Goal: Task Accomplishment & Management: Manage account settings

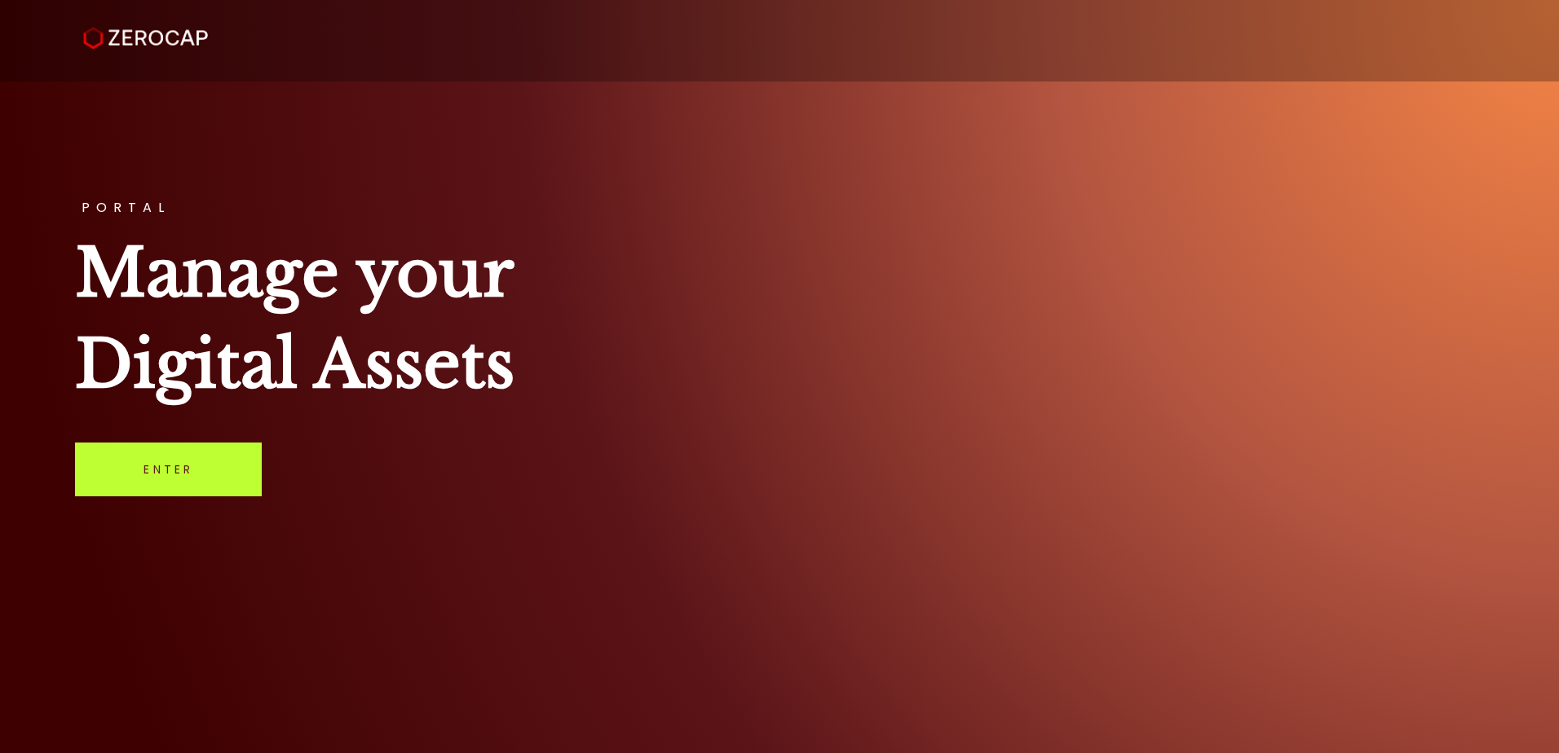
click at [185, 466] on link "Enter" at bounding box center [168, 470] width 187 height 54
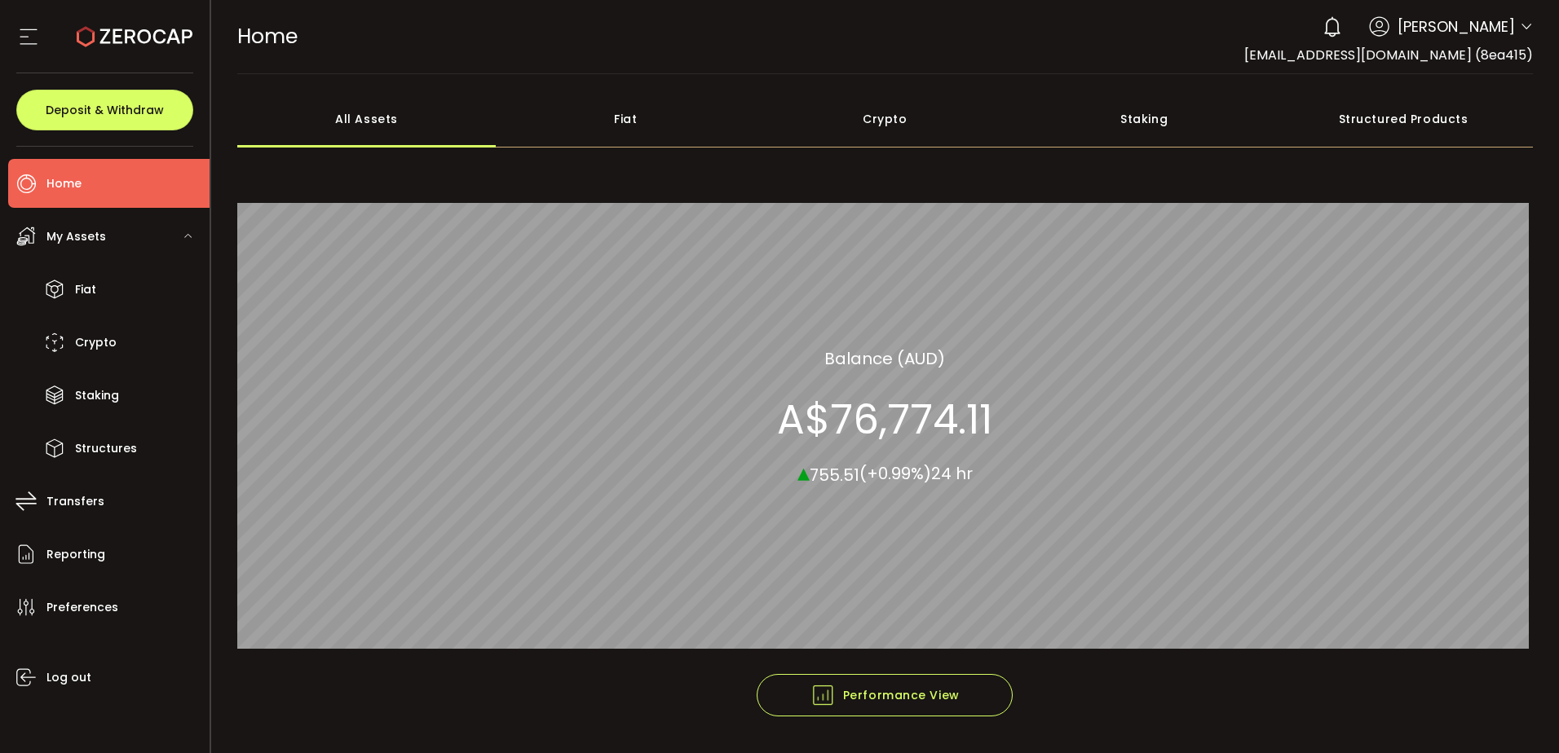
click at [89, 229] on span "My Assets" at bounding box center [76, 237] width 60 height 24
click at [94, 234] on span "My Assets" at bounding box center [76, 237] width 60 height 24
click at [106, 339] on span "Crypto" at bounding box center [96, 343] width 42 height 24
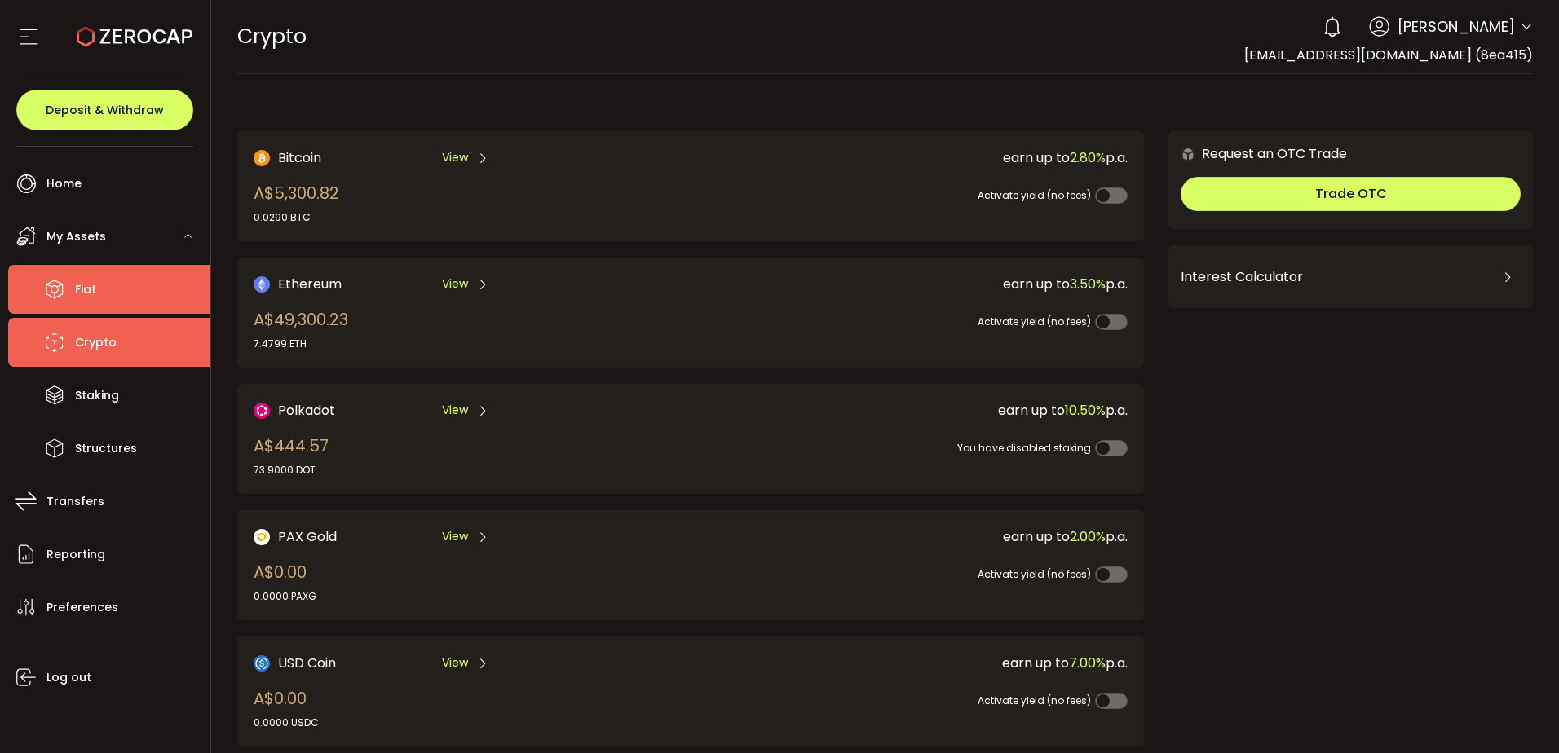
click at [102, 288] on li "Fiat" at bounding box center [108, 289] width 201 height 49
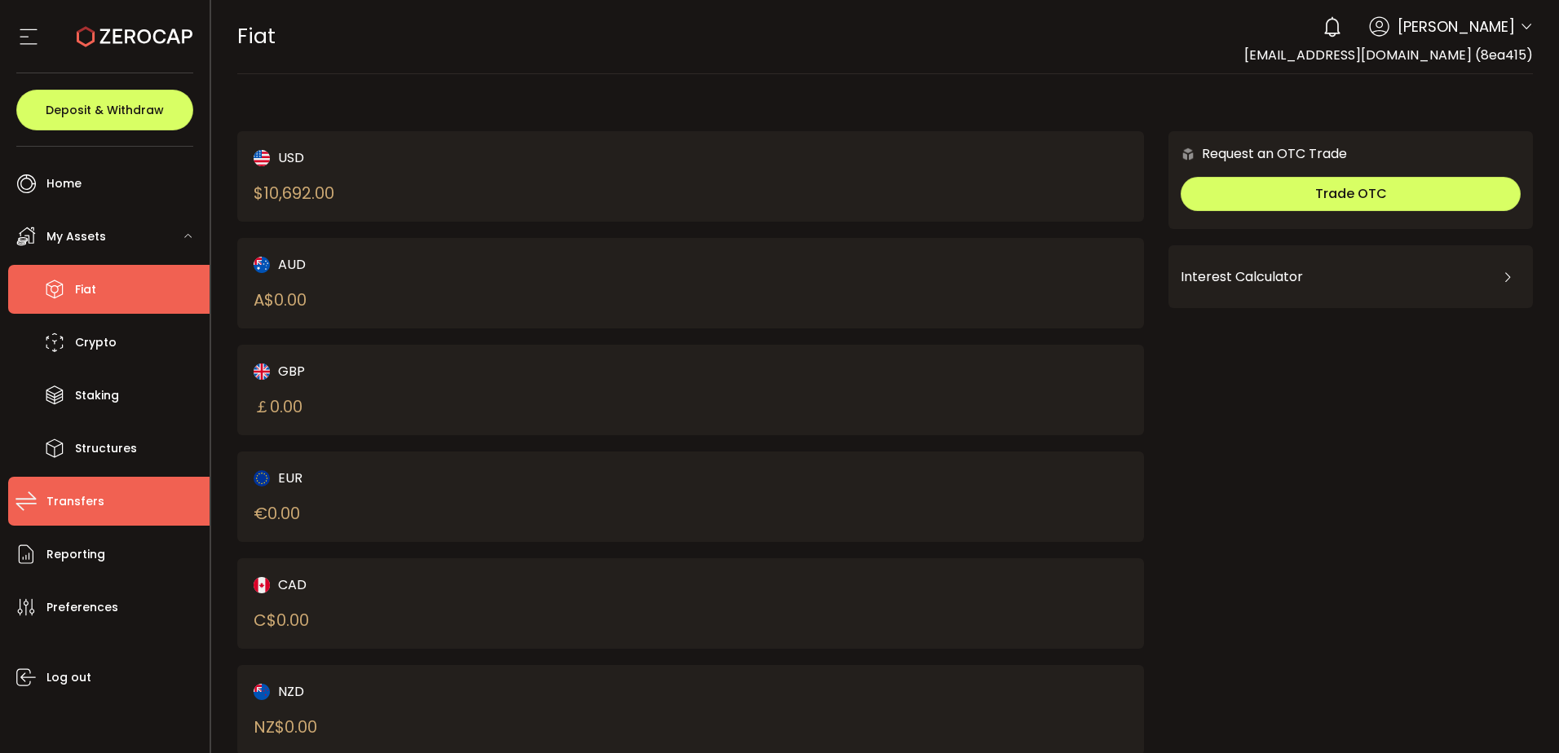
click at [108, 500] on li "Transfers" at bounding box center [108, 501] width 201 height 49
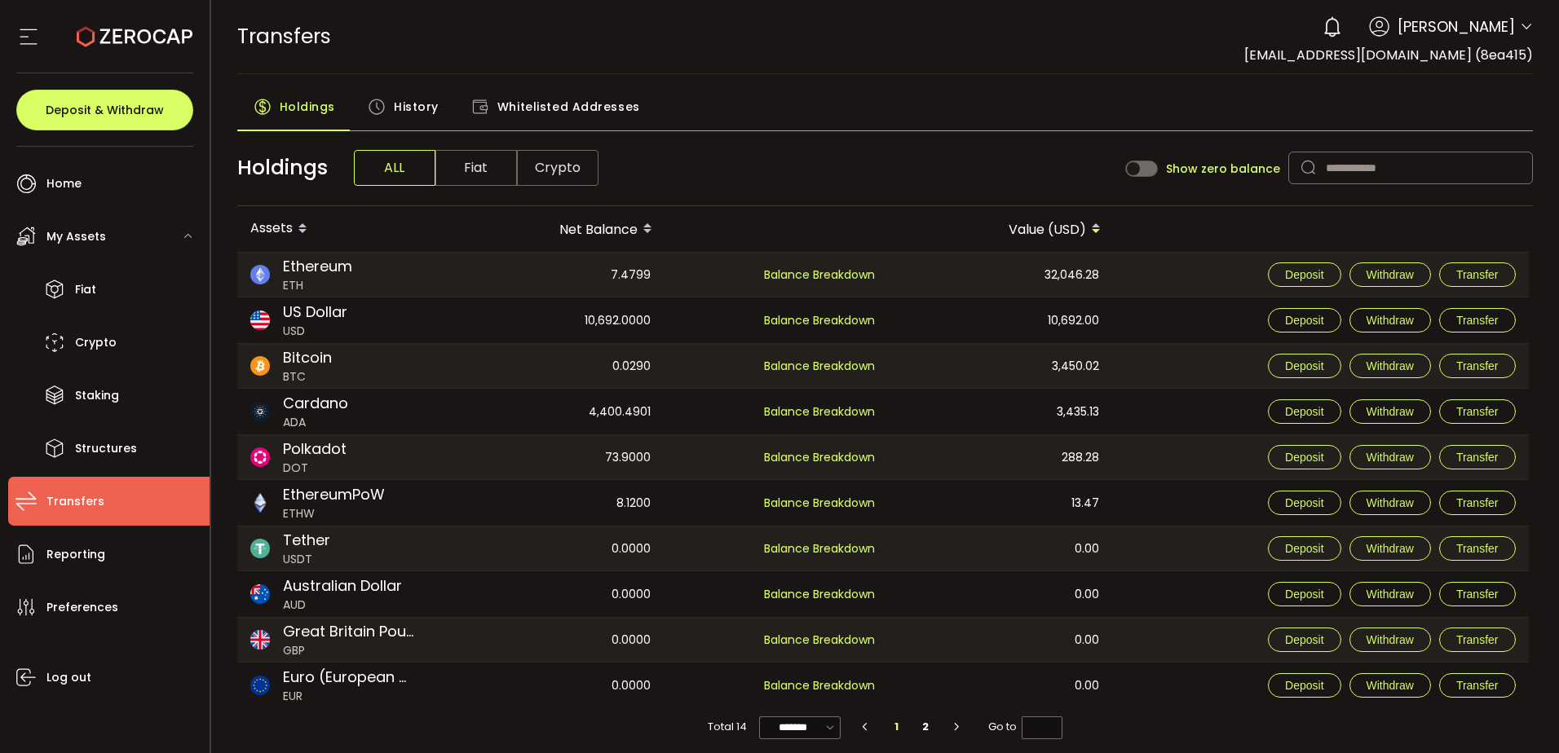
click at [543, 104] on span "Whitelisted Addresses" at bounding box center [568, 106] width 143 height 33
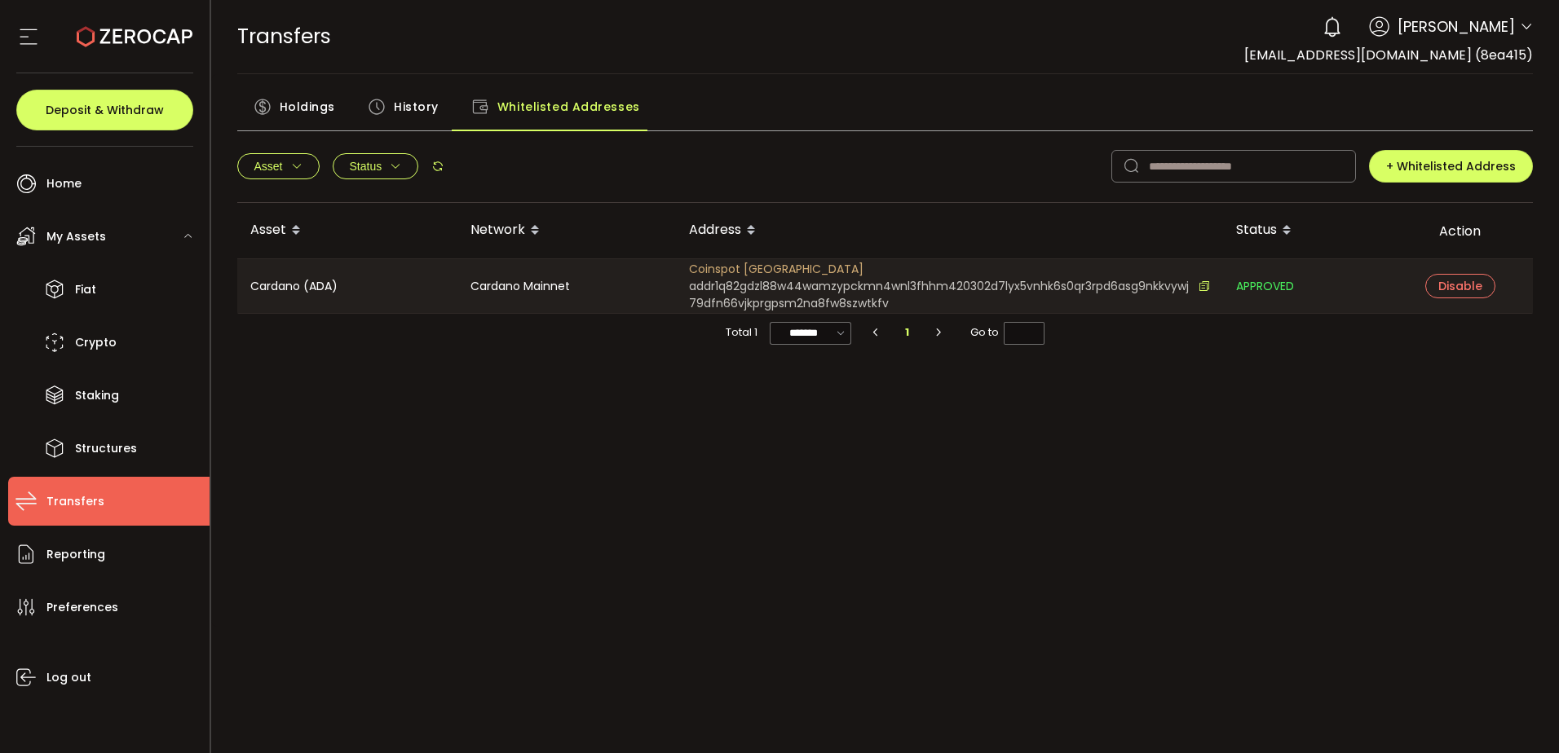
click at [317, 104] on span "Holdings" at bounding box center [307, 106] width 55 height 33
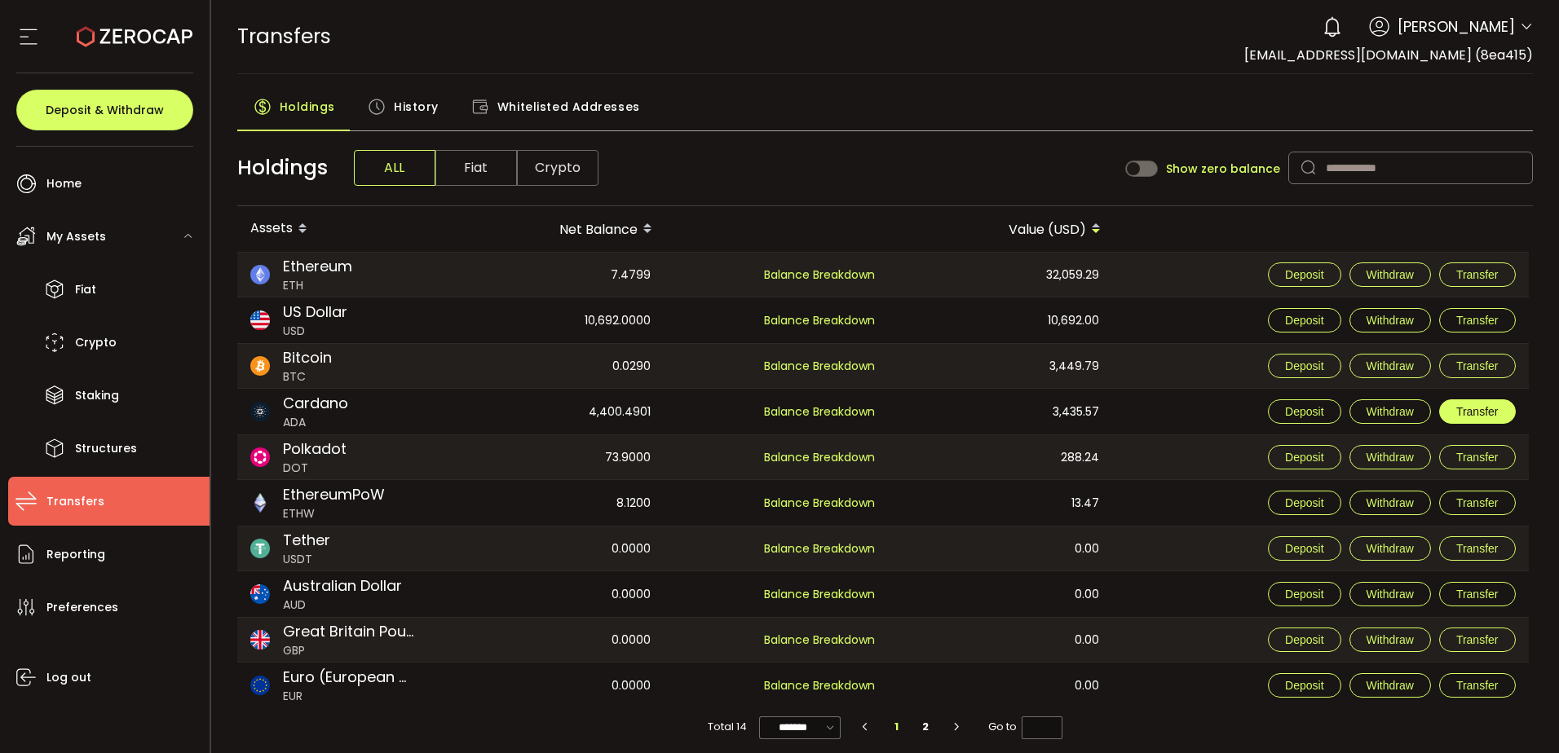
click at [1466, 402] on button "Transfer" at bounding box center [1477, 411] width 77 height 24
click at [1389, 407] on span "Withdraw" at bounding box center [1389, 411] width 47 height 13
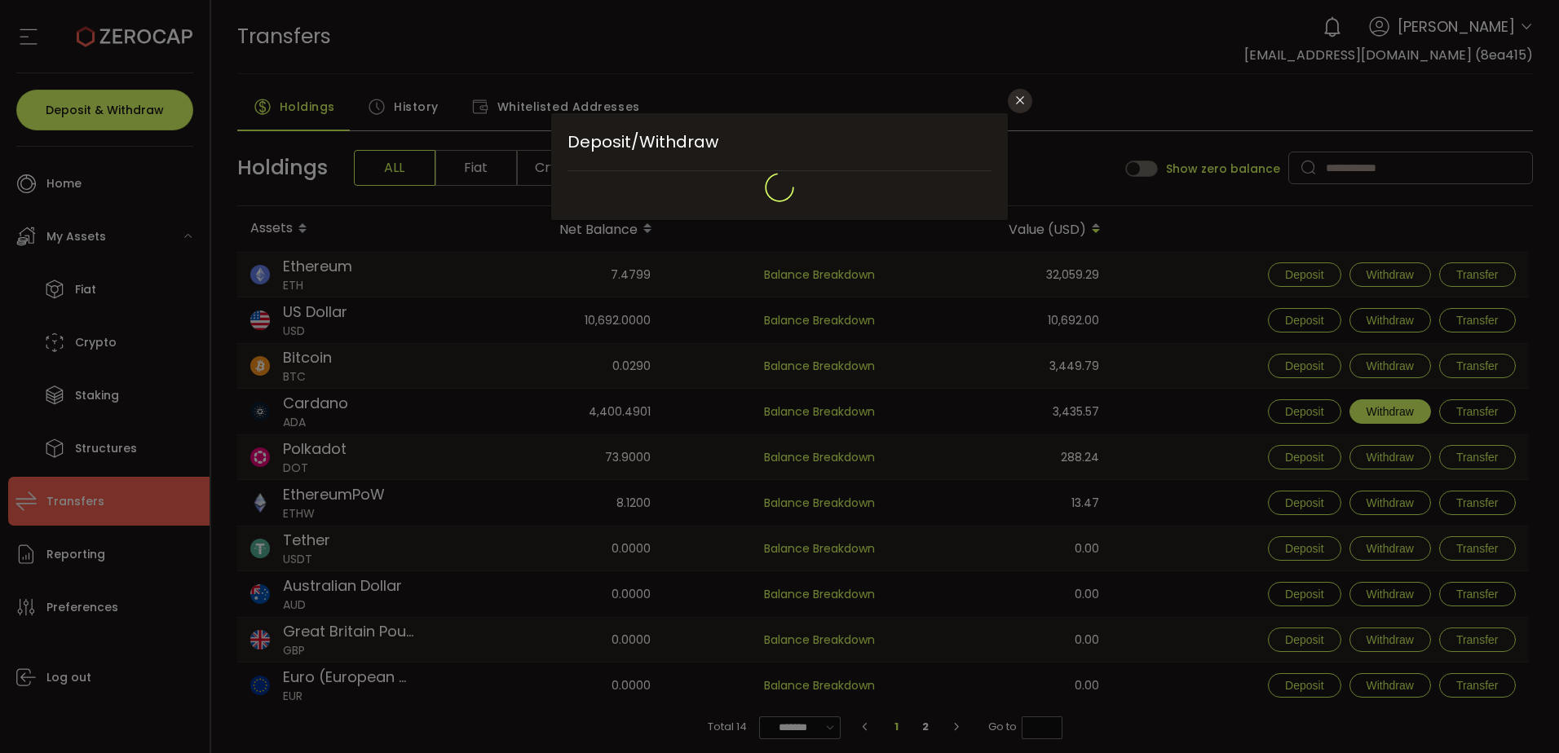
type input "**********"
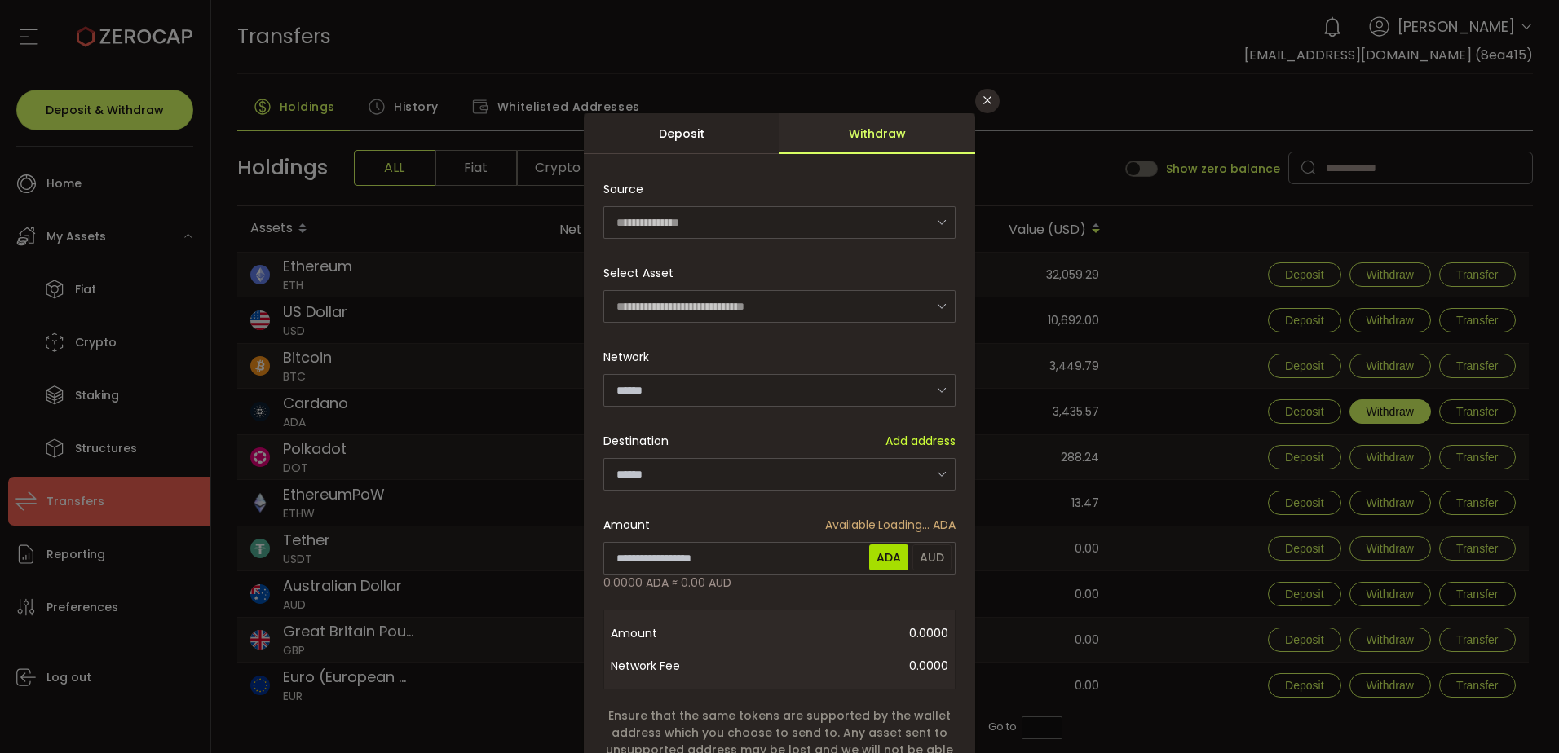
type input "**********"
click at [982, 95] on icon "Close" at bounding box center [987, 100] width 13 height 13
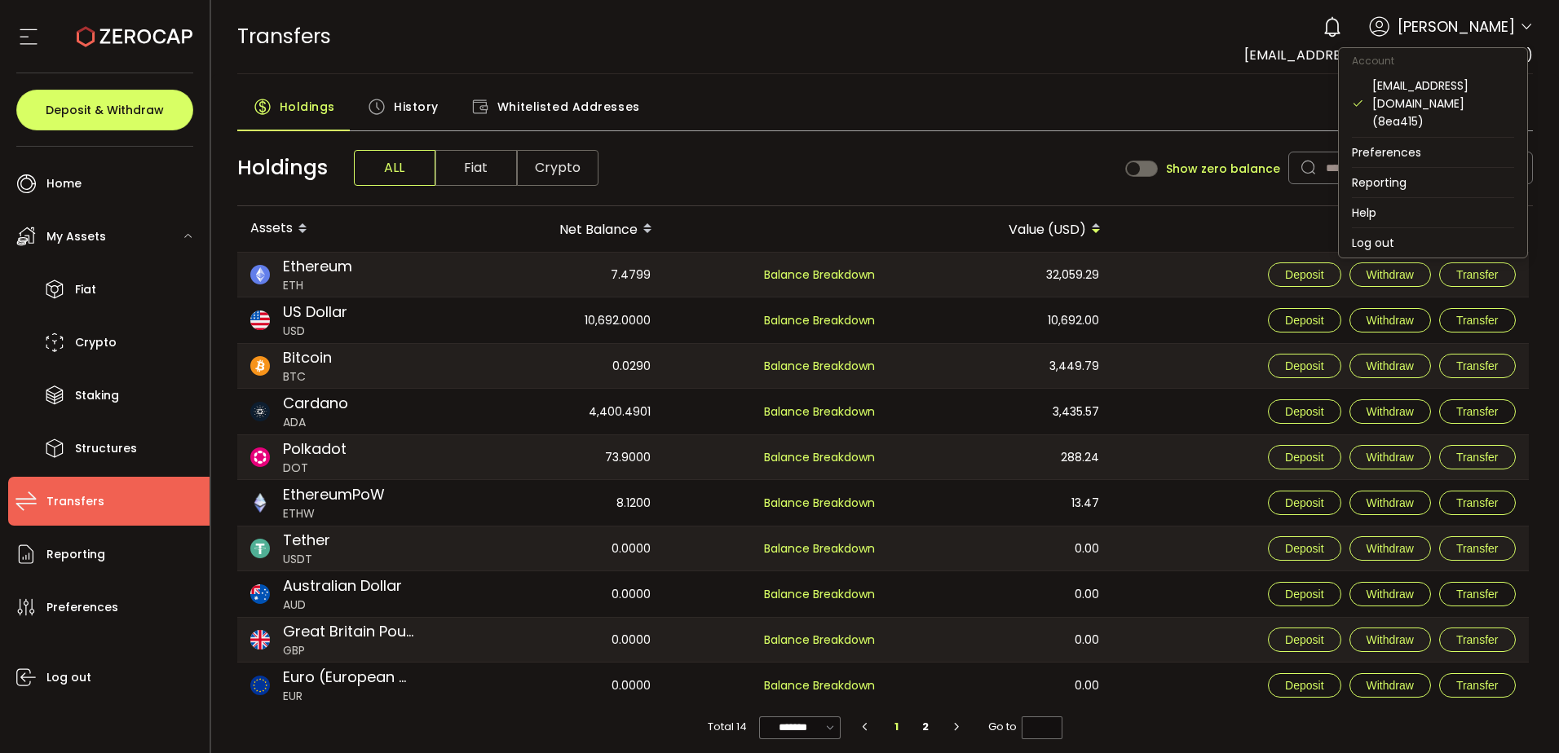
click at [1521, 25] on icon at bounding box center [1526, 26] width 13 height 13
click at [594, 98] on span "Whitelisted Addresses" at bounding box center [568, 106] width 143 height 33
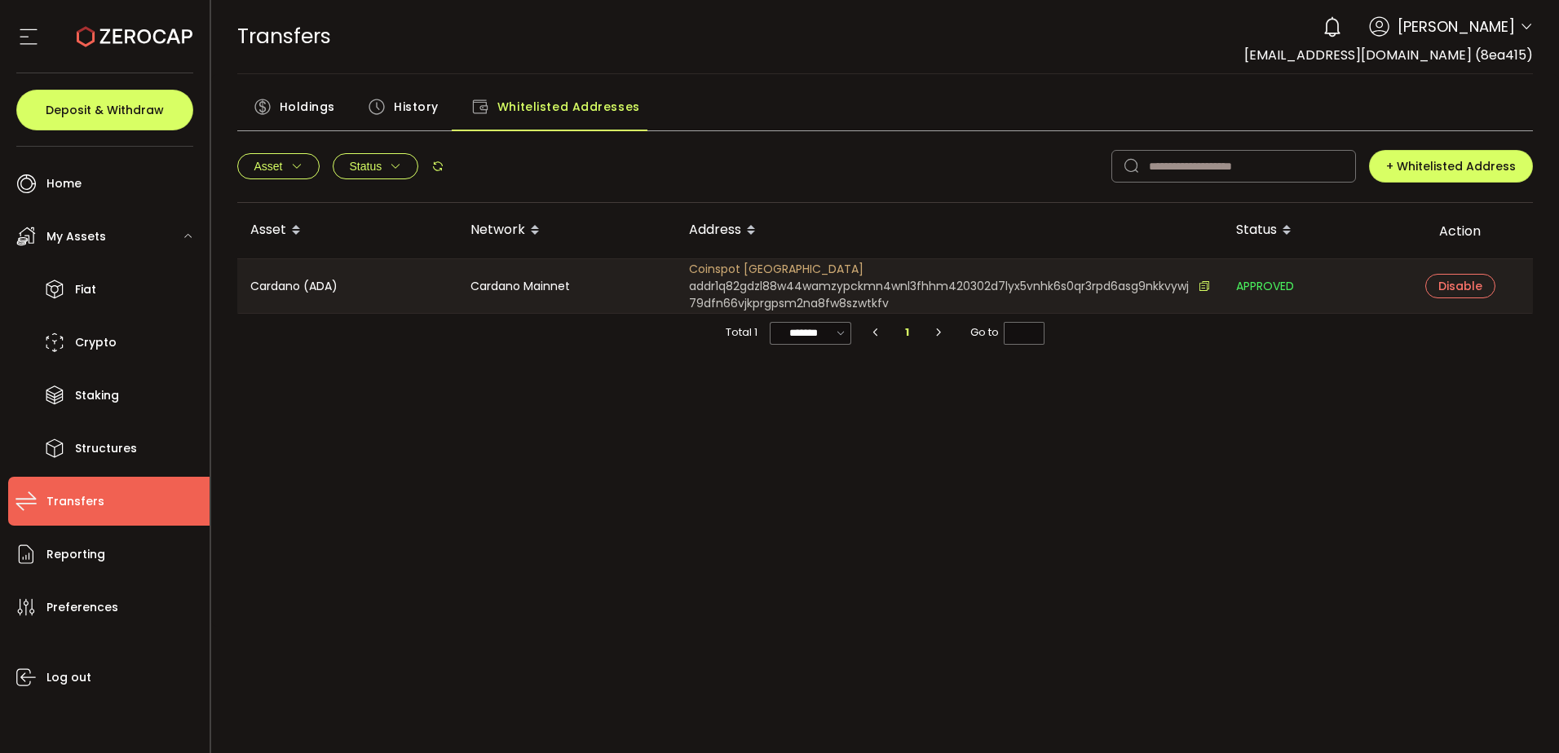
click at [324, 102] on span "Holdings" at bounding box center [307, 106] width 55 height 33
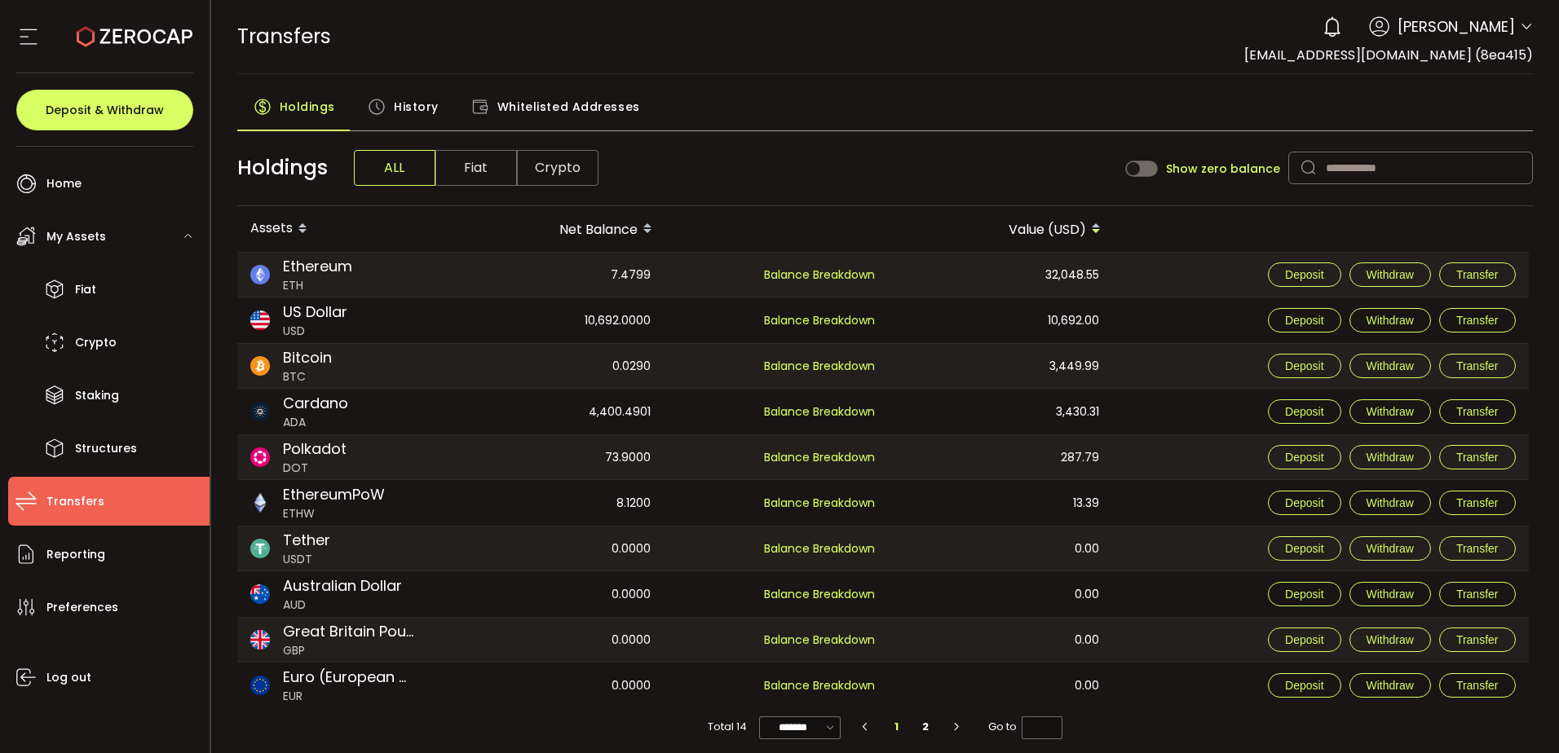
click at [527, 97] on span "Whitelisted Addresses" at bounding box center [568, 106] width 143 height 33
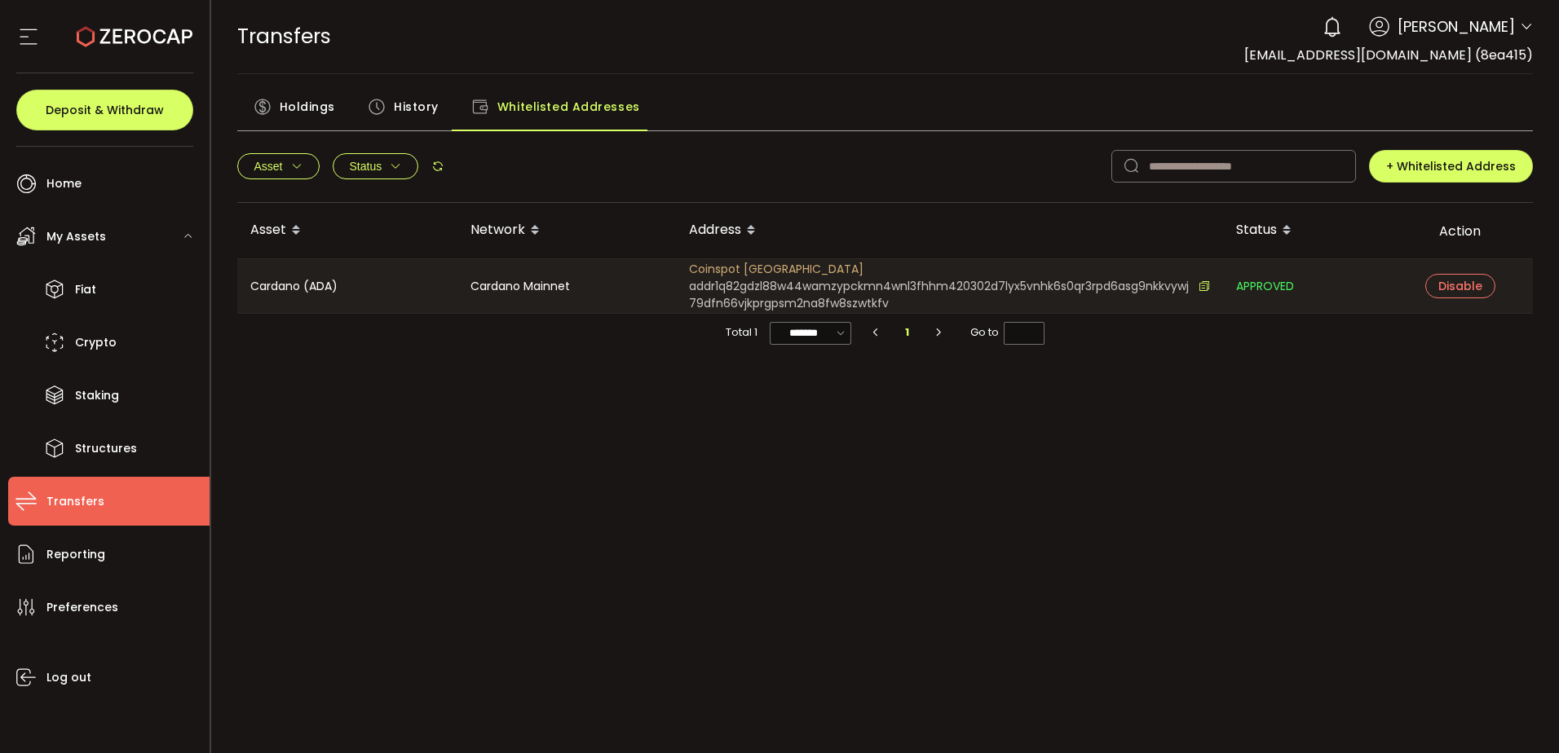
click at [321, 98] on span "Holdings" at bounding box center [307, 106] width 55 height 33
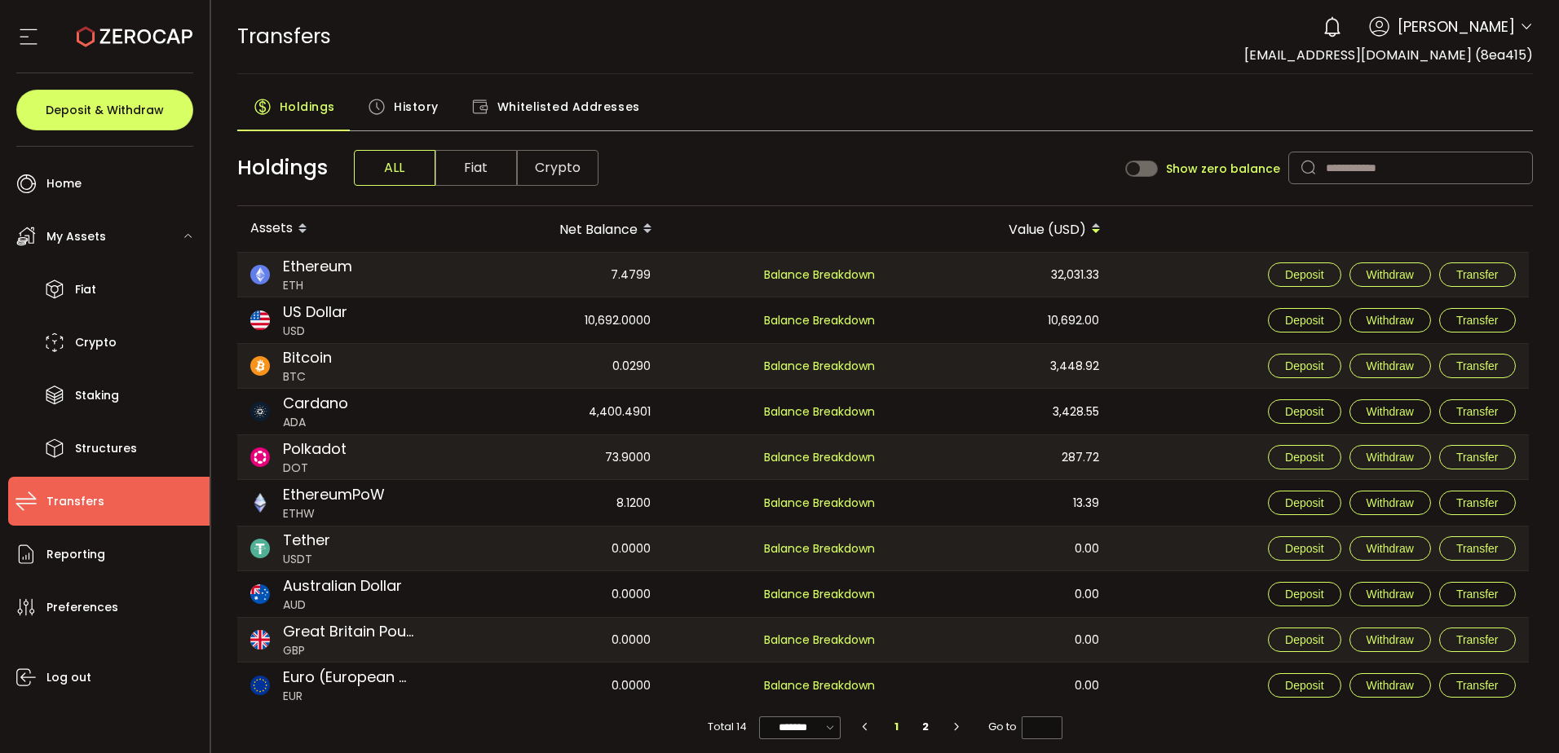
click at [543, 99] on span "Whitelisted Addresses" at bounding box center [568, 106] width 143 height 33
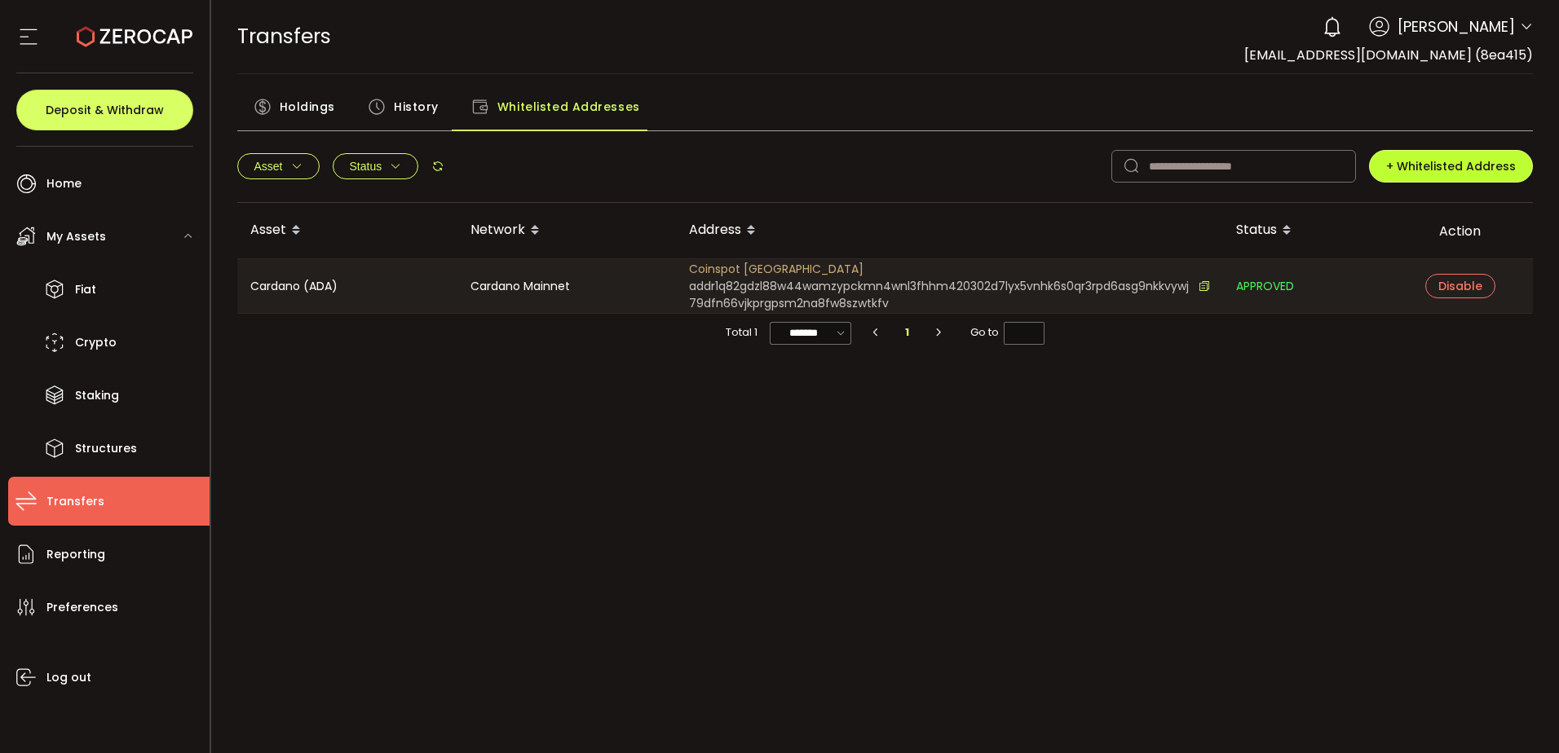
click at [1439, 162] on span "+ Whitelisted Address" at bounding box center [1451, 166] width 130 height 16
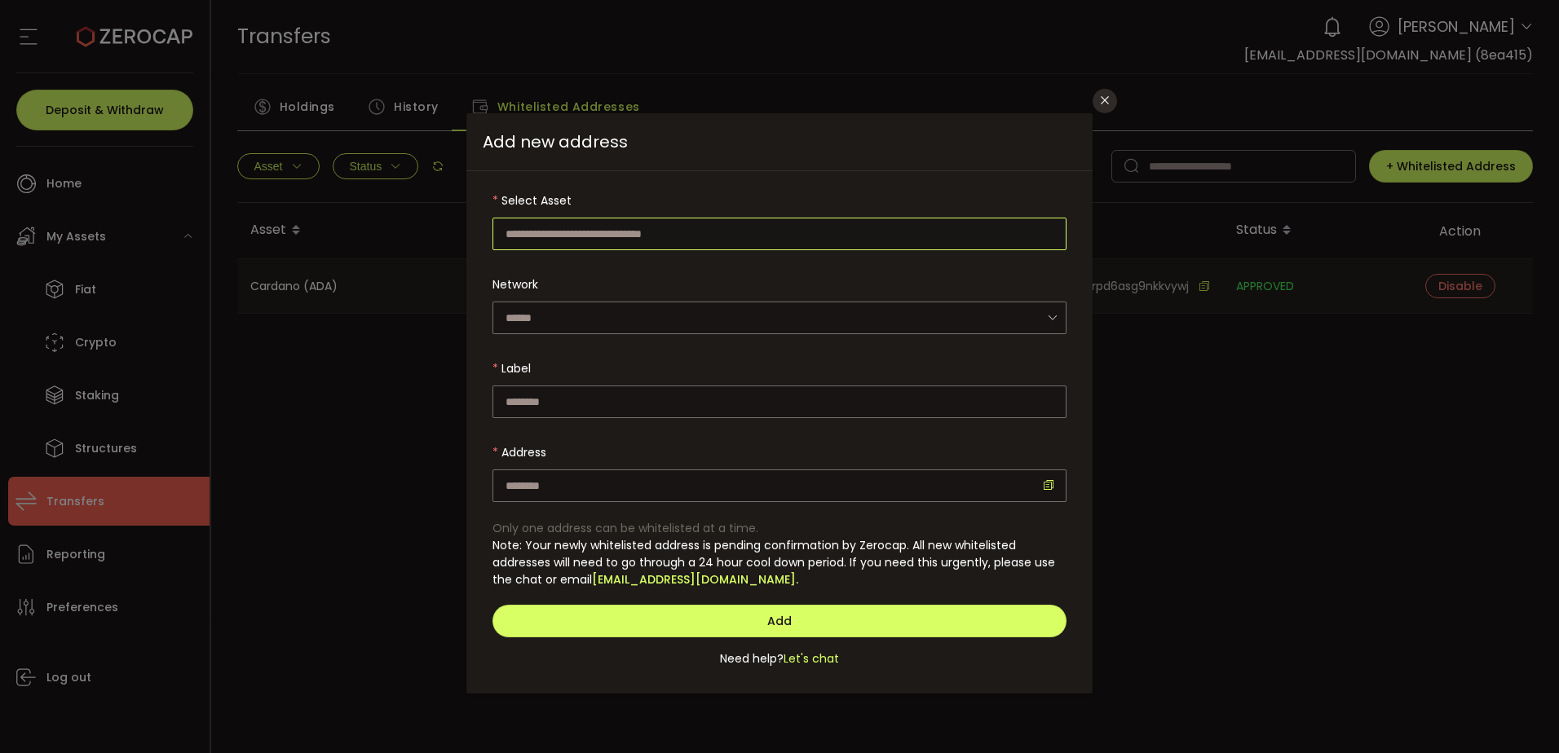
click at [617, 226] on input "dialog" at bounding box center [779, 234] width 574 height 33
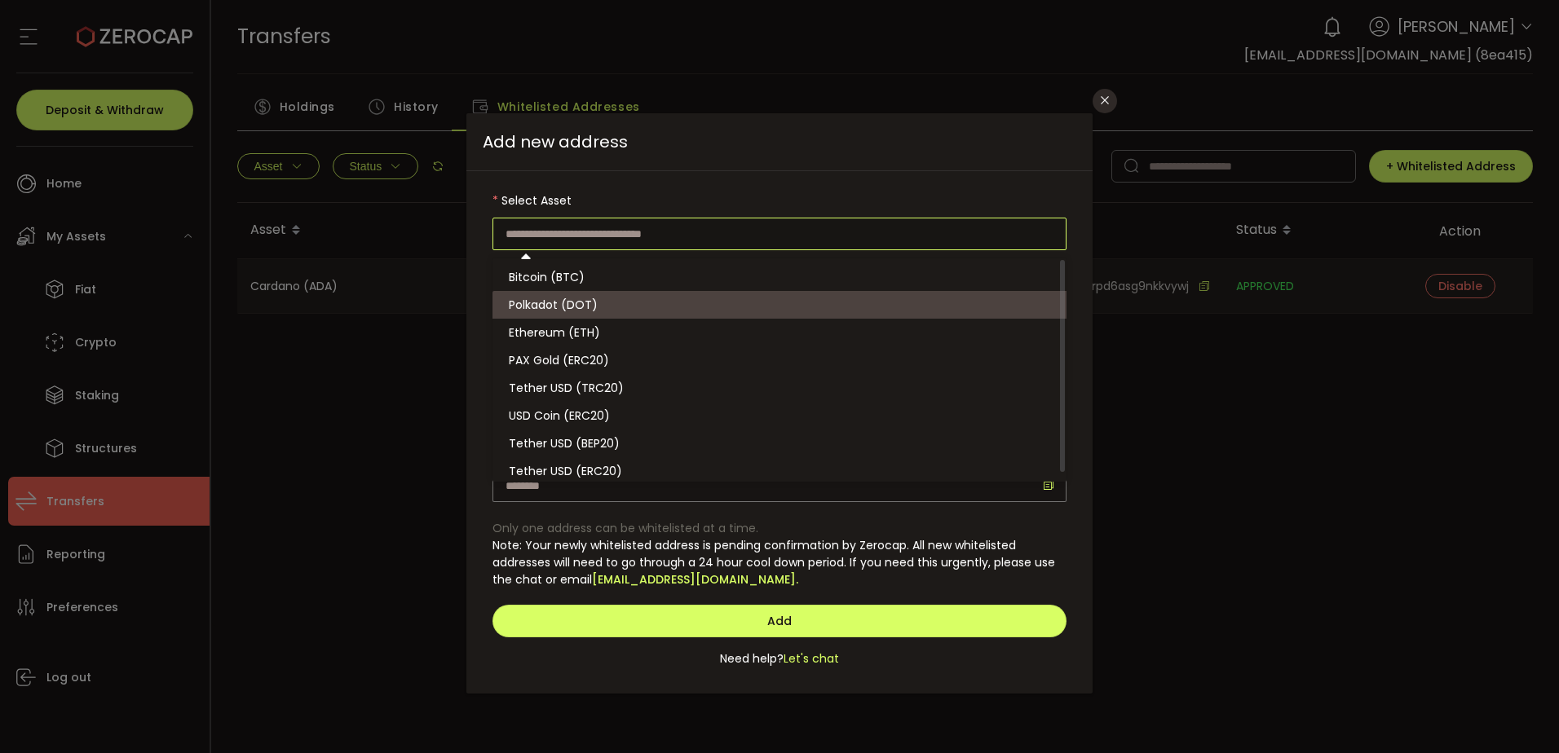
click at [552, 300] on span "Polkadot (DOT)" at bounding box center [553, 305] width 89 height 16
type input "**********"
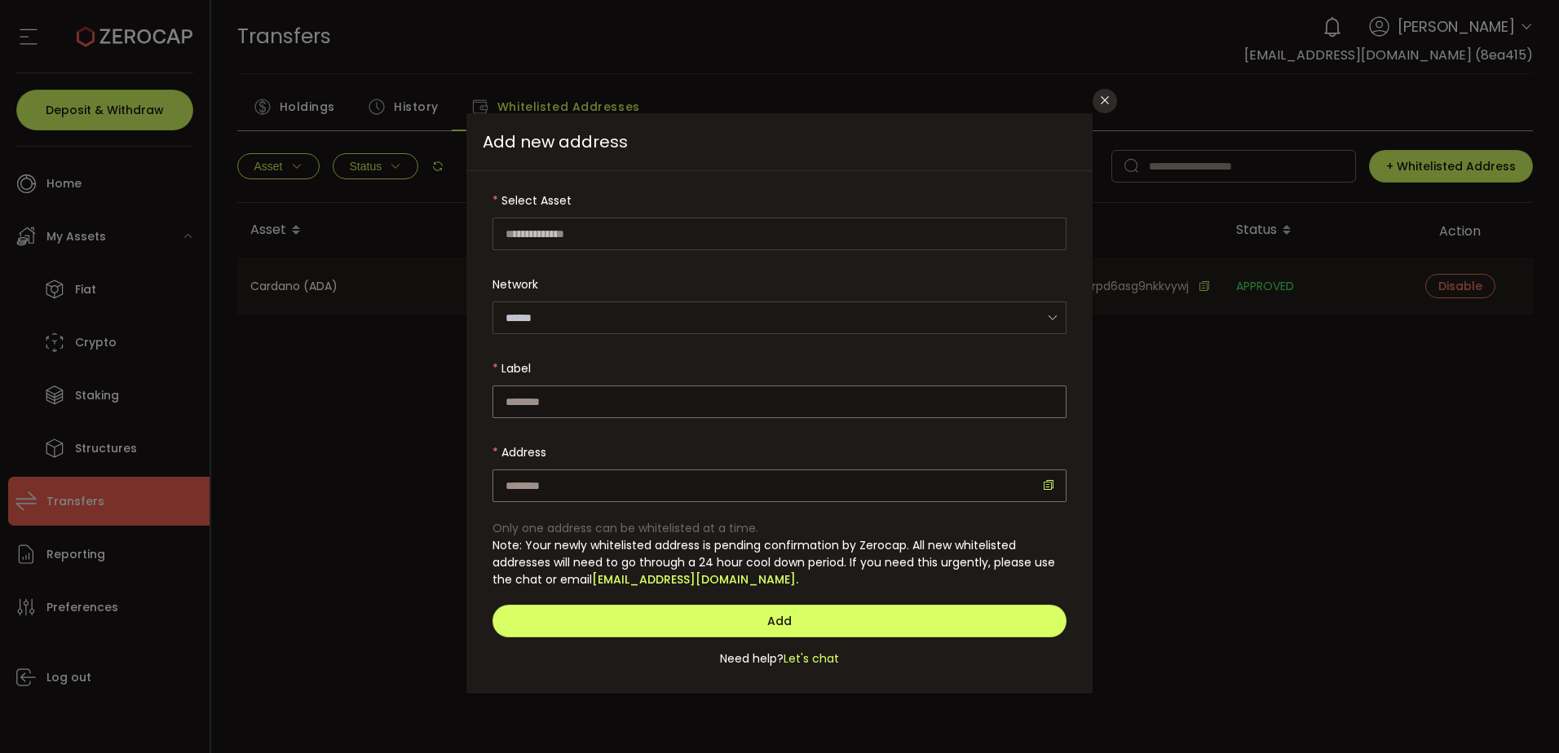
type input "********"
click at [561, 397] on input "dialog" at bounding box center [779, 402] width 574 height 33
type input "********"
click at [1105, 100] on icon "Close" at bounding box center [1104, 100] width 13 height 13
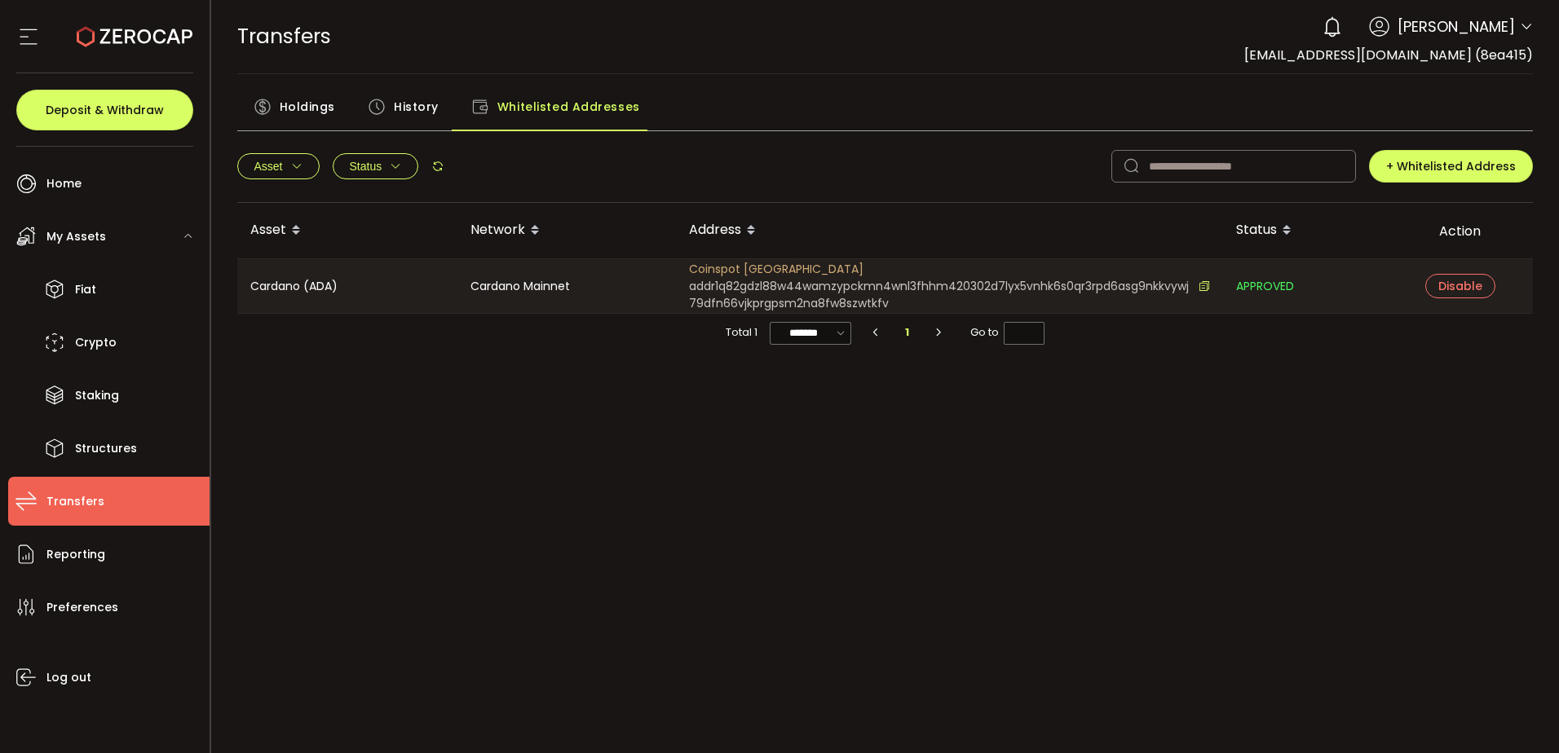
click at [986, 486] on div "Asset Network Address Status Action Cardano (ADA) Cardano Mainnet Coinspot Aust…" at bounding box center [885, 407] width 1296 height 408
click at [56, 182] on span "Home" at bounding box center [63, 184] width 35 height 24
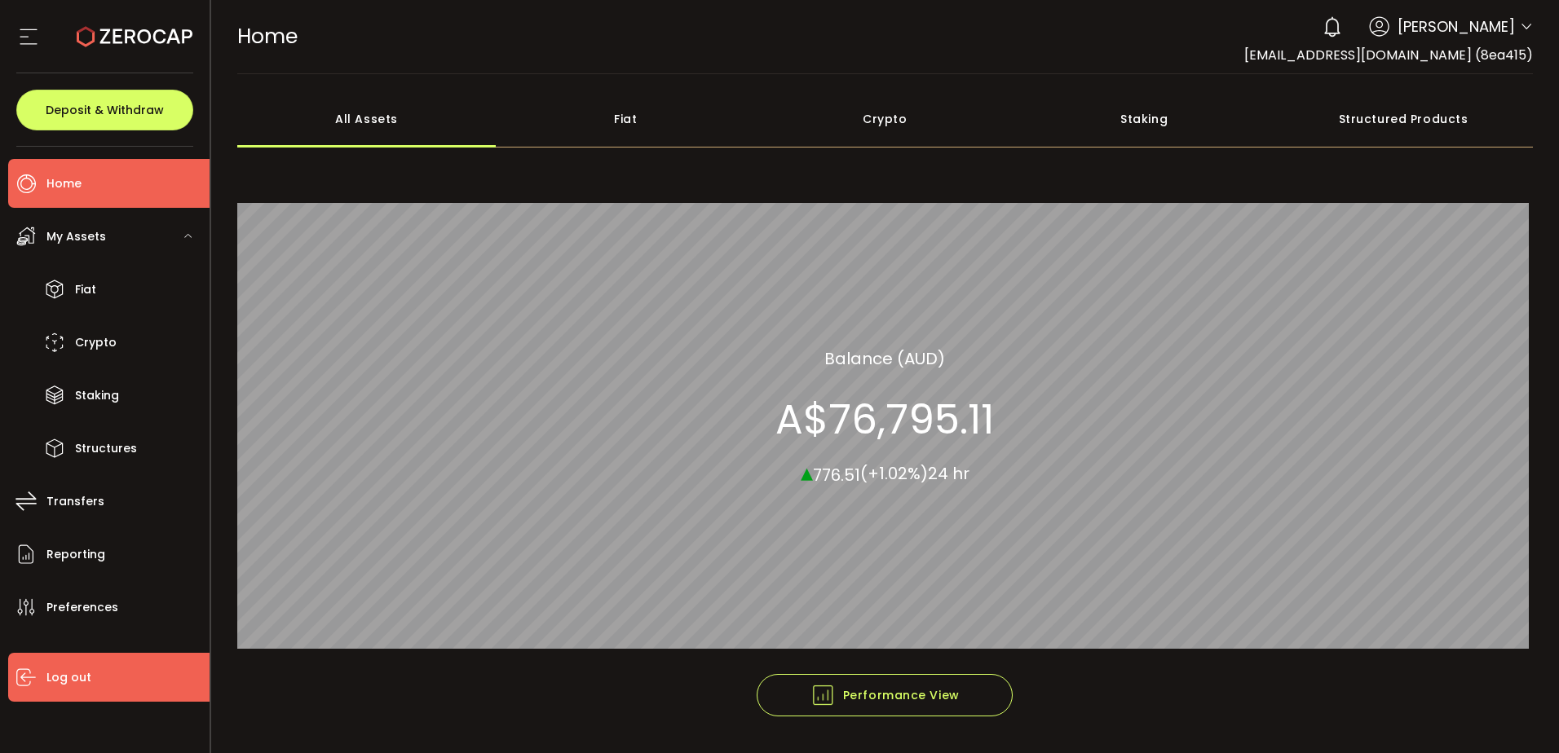
click at [58, 673] on span "Log out" at bounding box center [68, 678] width 45 height 24
